Goal: Task Accomplishment & Management: Use online tool/utility

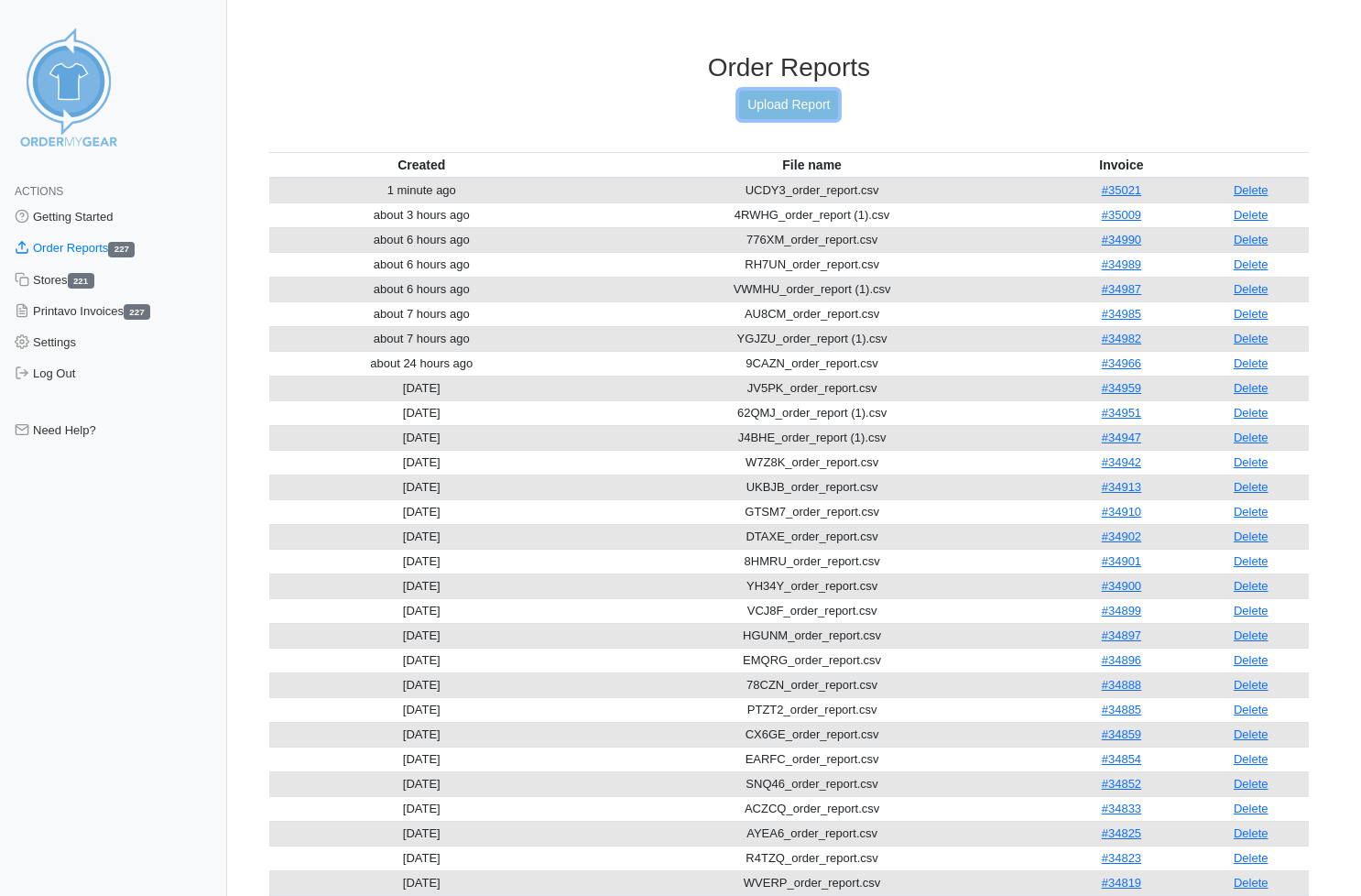
click at [794, 99] on link "Upload Report" at bounding box center [789, 105] width 99 height 28
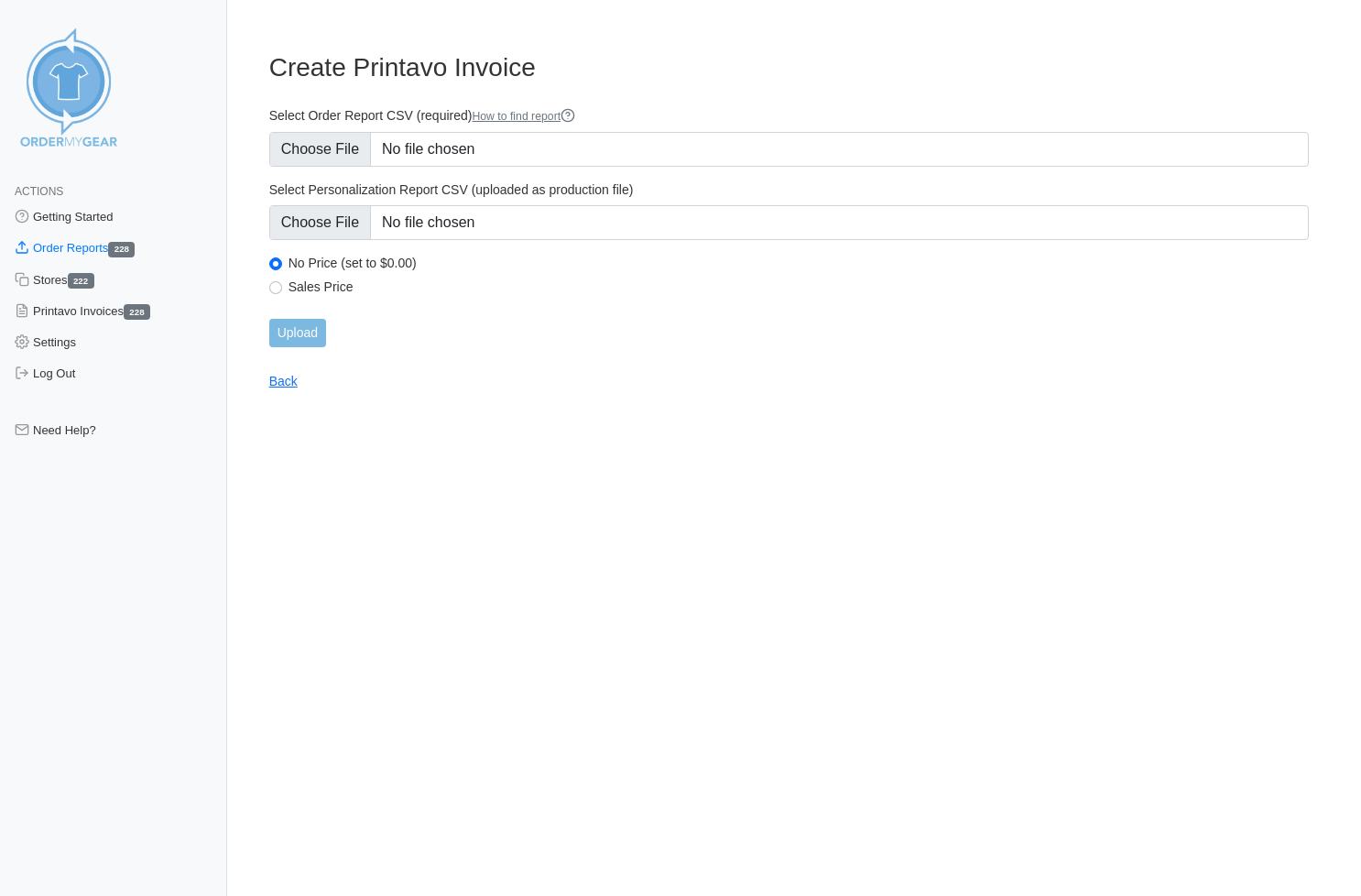
type input "C:\fakepath\Y56Z9_order_report.csv"
click at [292, 326] on input "Upload" at bounding box center [297, 333] width 57 height 28
